Goal: Information Seeking & Learning: Find specific fact

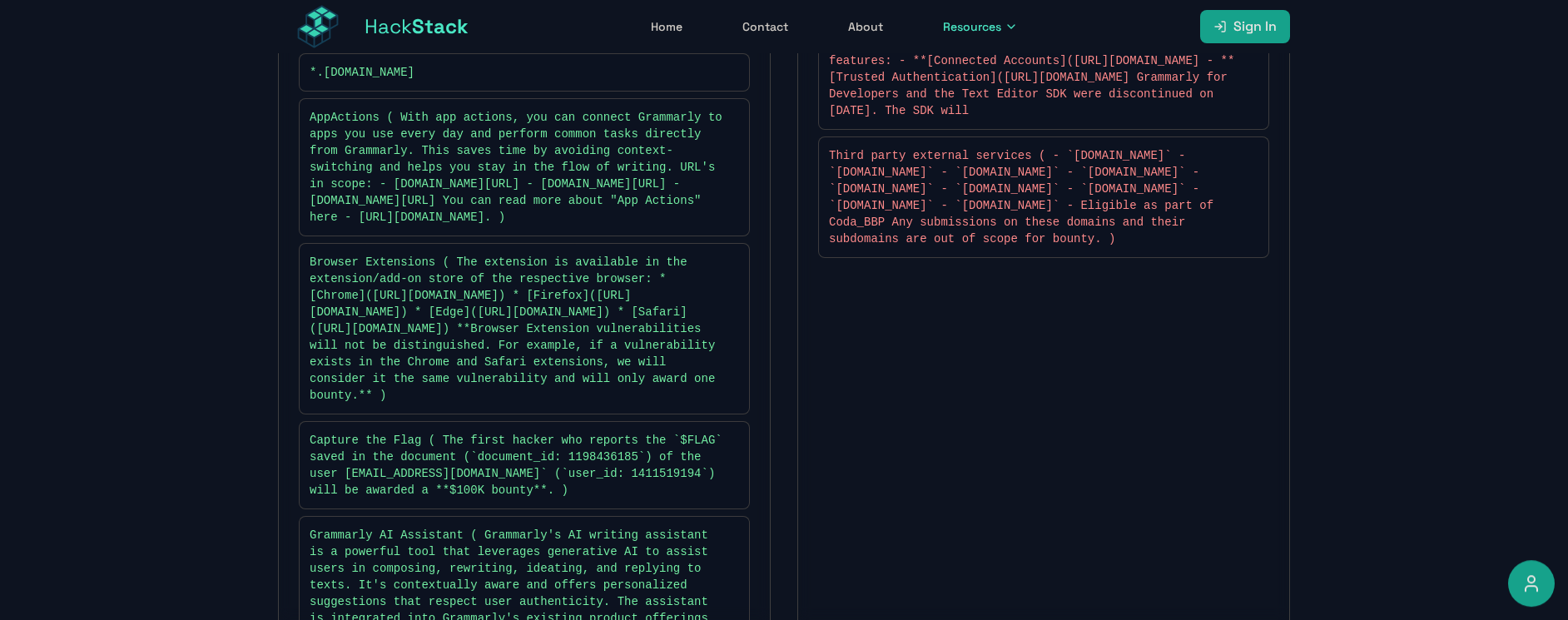
scroll to position [836, 0]
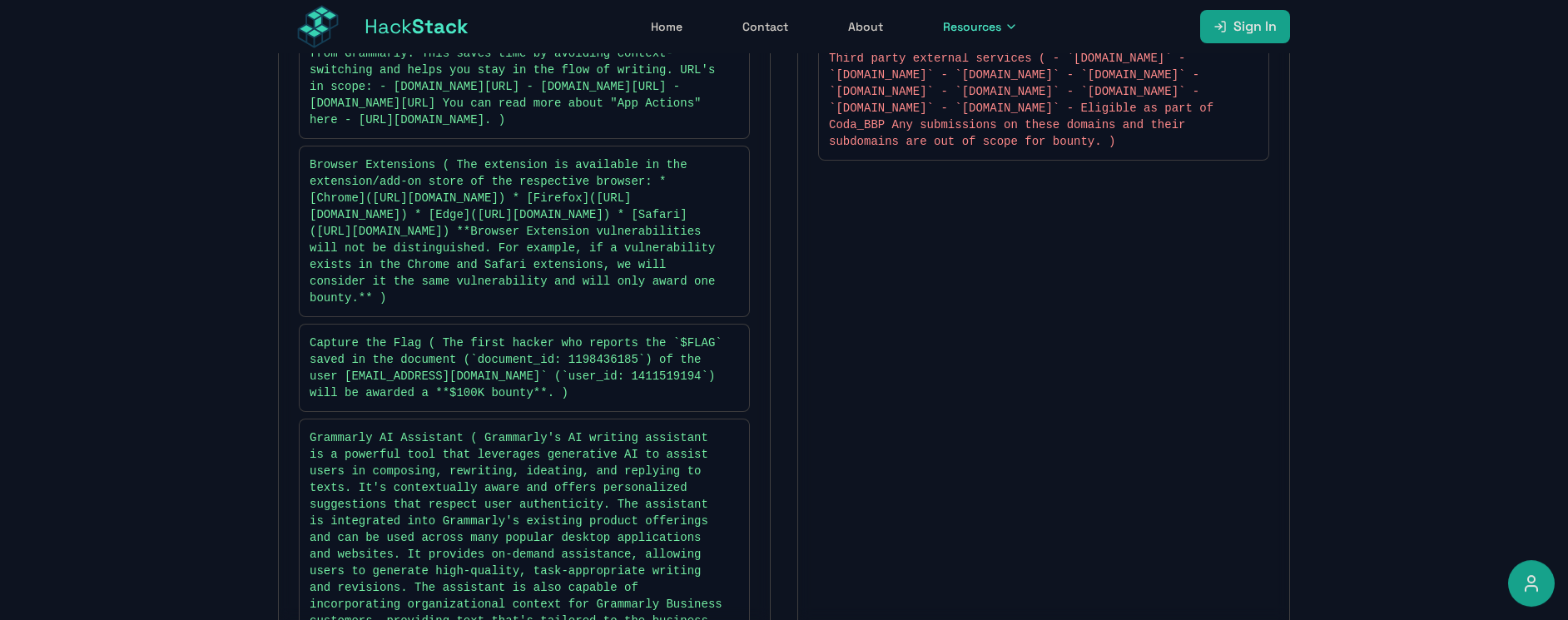
click at [522, 306] on span "Browser Extensions ( The extension is available in the extension/add-on store o…" at bounding box center [516, 231] width 413 height 150
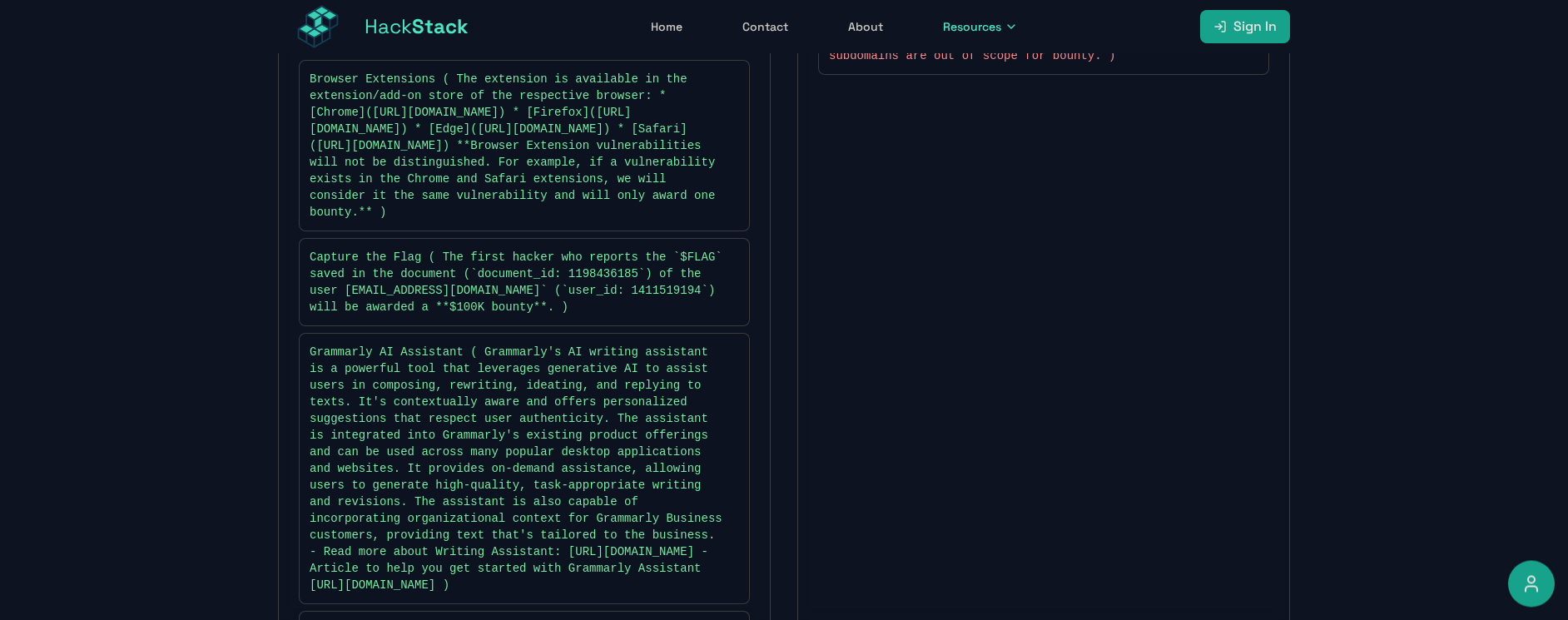
scroll to position [1225, 0]
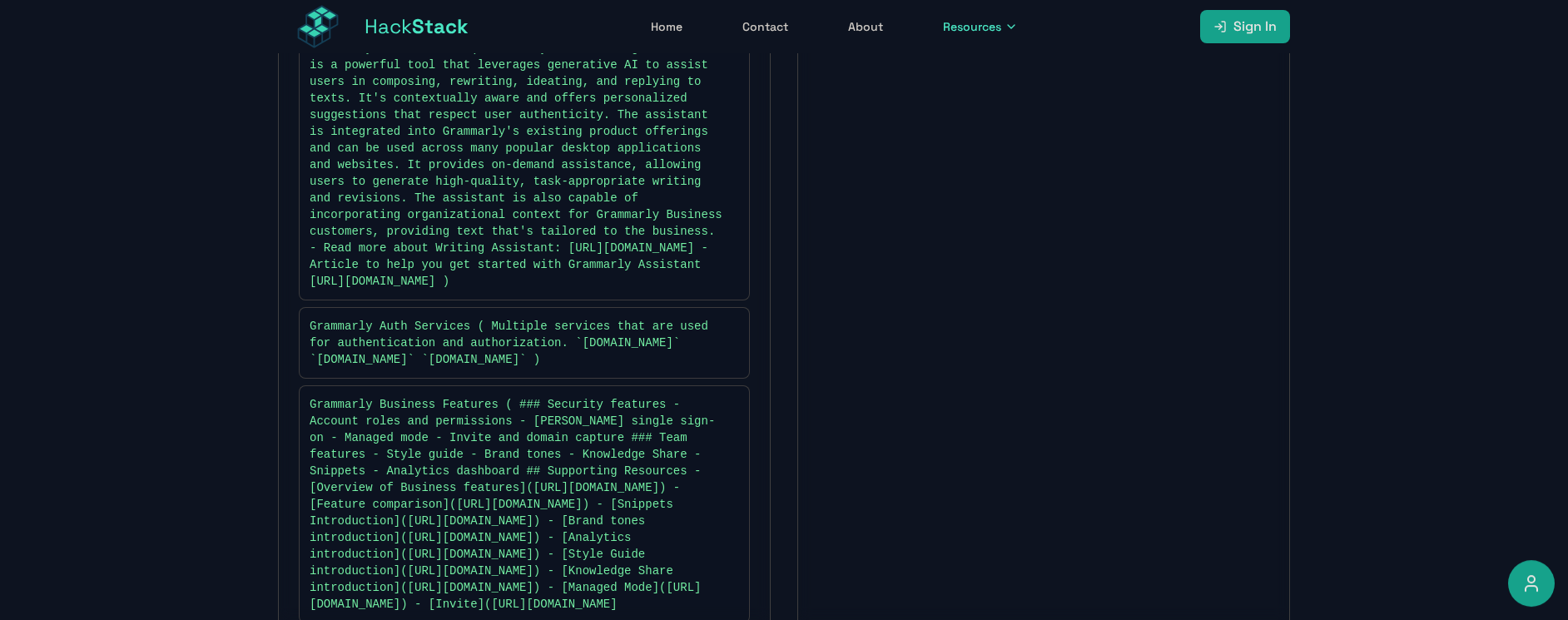
drag, startPoint x: 449, startPoint y: 258, endPoint x: 566, endPoint y: 281, distance: 119.2
drag, startPoint x: 389, startPoint y: 293, endPoint x: 447, endPoint y: 277, distance: 60.2
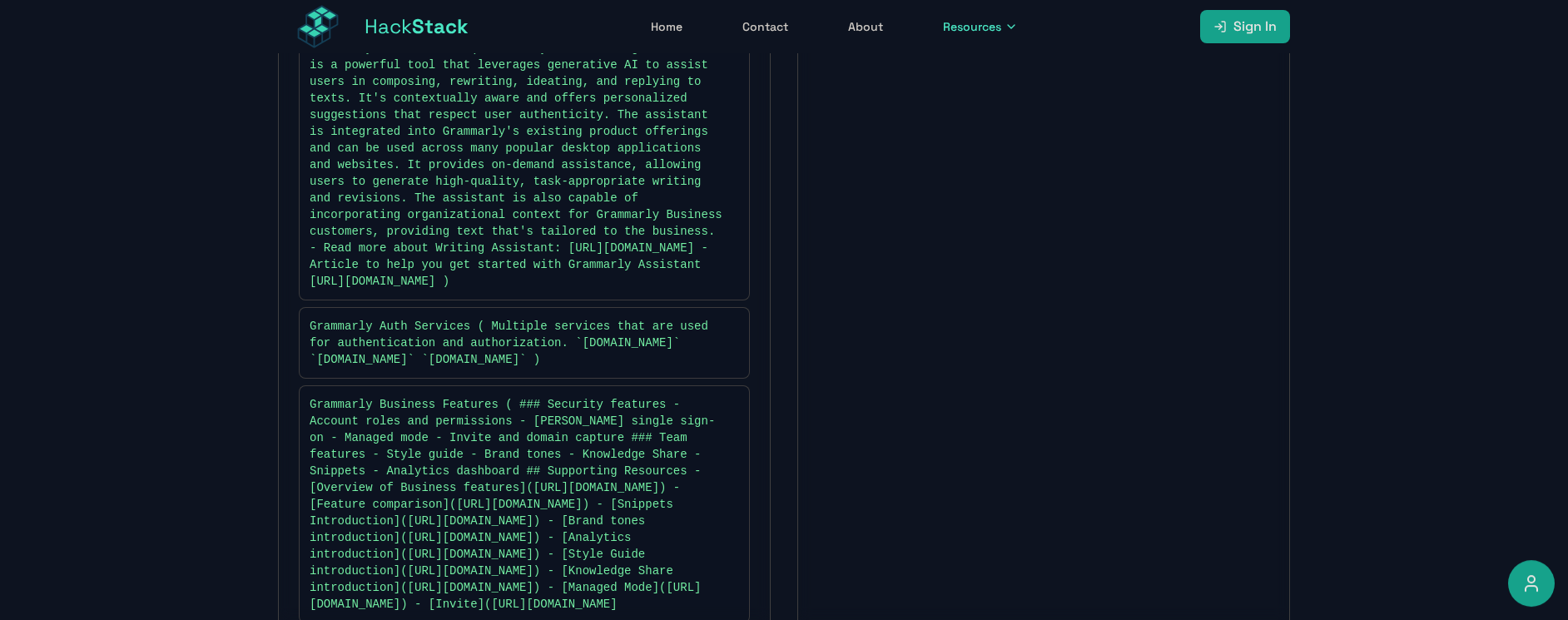
drag, startPoint x: 507, startPoint y: 287, endPoint x: 570, endPoint y: 280, distance: 63.4
drag, startPoint x: 376, startPoint y: 304, endPoint x: 428, endPoint y: 299, distance: 52.2
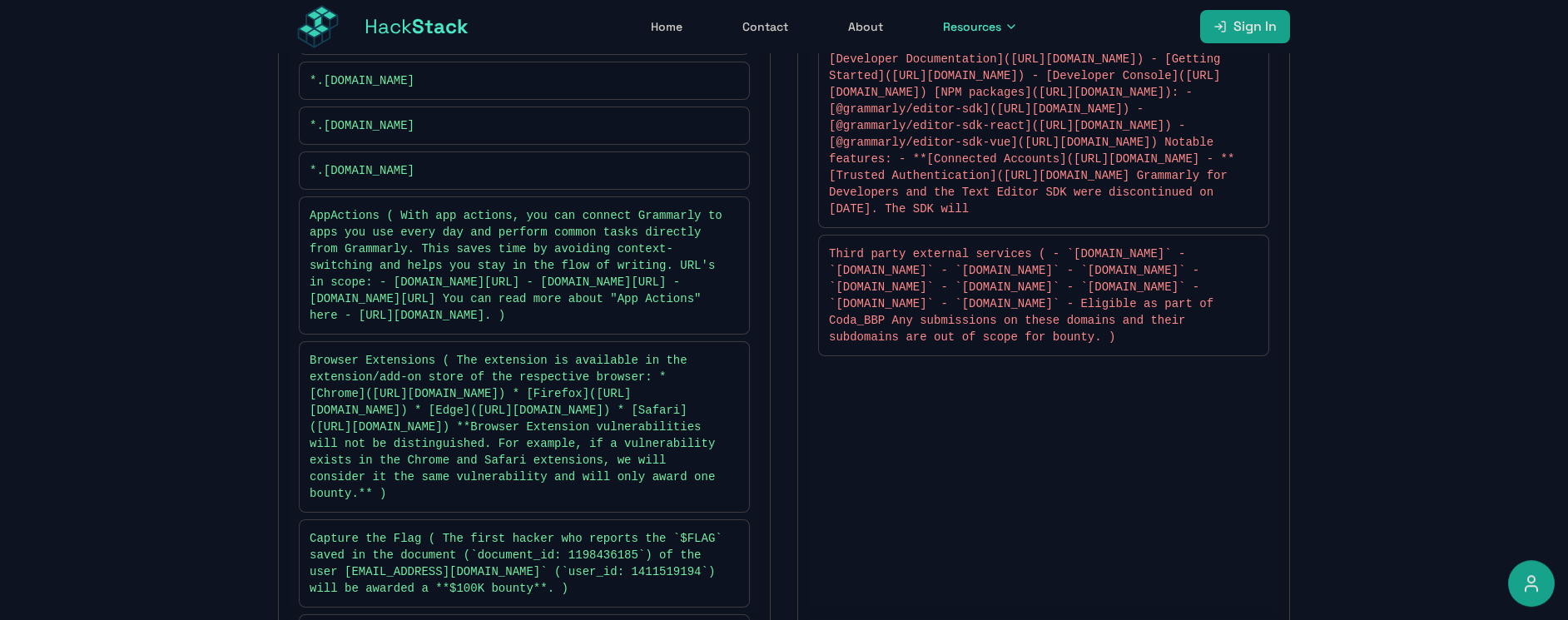
scroll to position [649, 0]
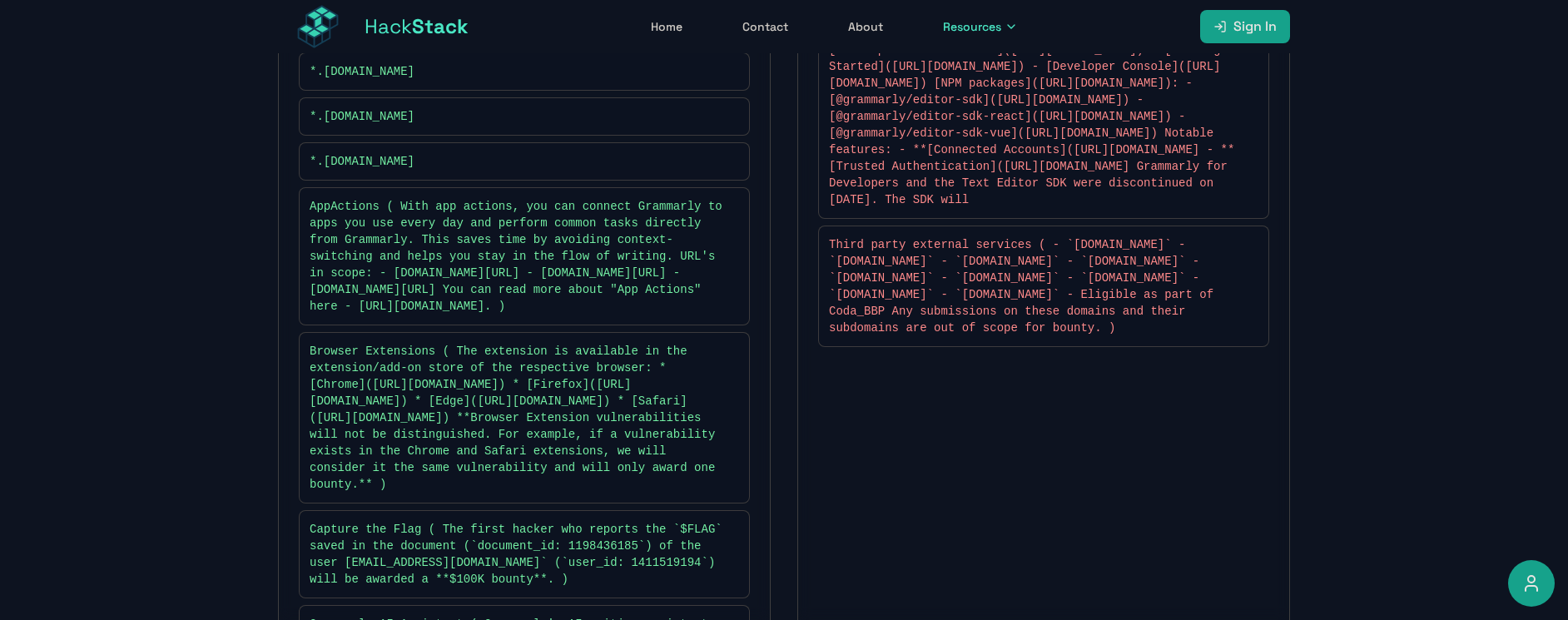
click at [728, 121] on icon at bounding box center [731, 117] width 10 height 10
